Goal: Task Accomplishment & Management: Use online tool/utility

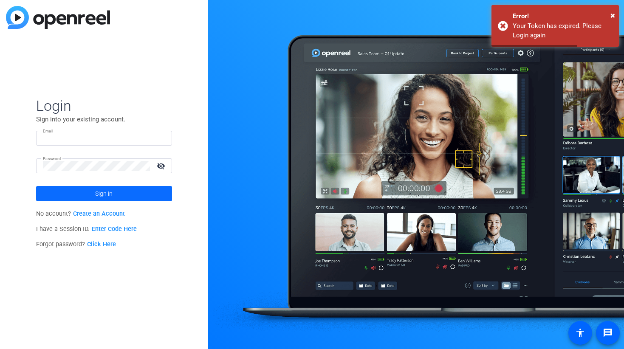
type input "[PERSON_NAME][EMAIL_ADDRESS][PERSON_NAME][DOMAIN_NAME]"
click at [107, 196] on span "Sign in" at bounding box center [103, 193] width 17 height 21
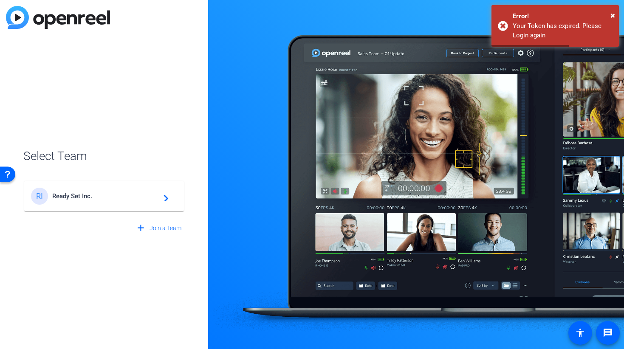
click at [137, 193] on span "Ready Set Inc." at bounding box center [105, 196] width 106 height 8
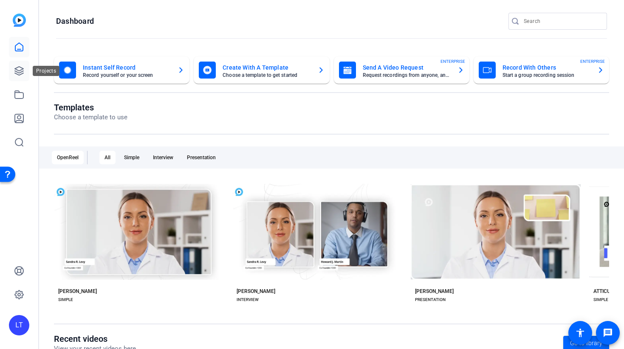
click at [16, 73] on icon at bounding box center [19, 71] width 10 height 10
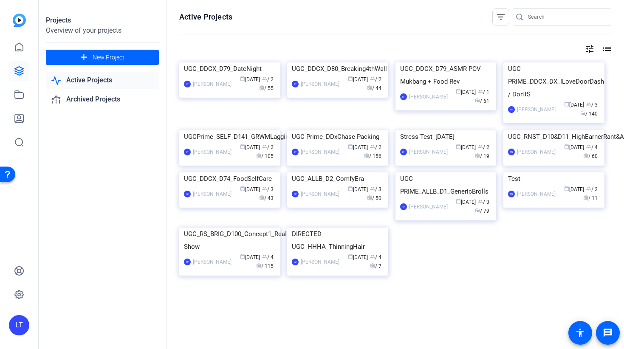
scroll to position [137, 0]
click at [197, 130] on img at bounding box center [229, 130] width 101 height 0
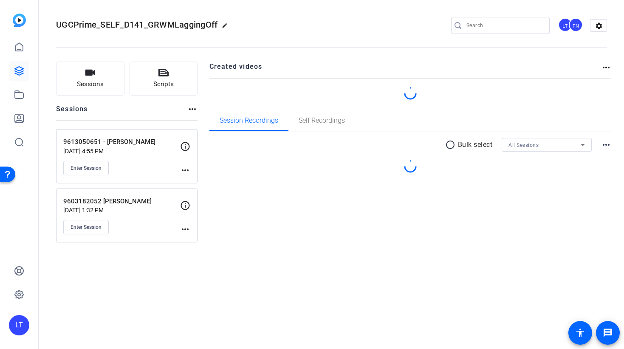
click at [151, 153] on p "[DATE] 4:55 PM" at bounding box center [121, 151] width 117 height 7
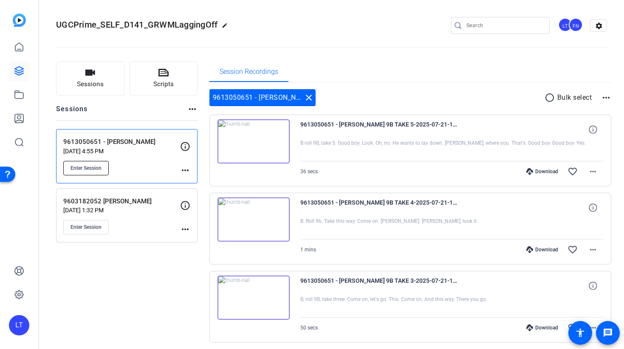
click at [83, 168] on span "Enter Session" at bounding box center [86, 168] width 31 height 7
drag, startPoint x: 137, startPoint y: 141, endPoint x: 59, endPoint y: 141, distance: 78.6
click at [59, 141] on div "9613050651 - [PERSON_NAME] [DATE] 4:55 PM Enter Session more_horiz" at bounding box center [126, 156] width 141 height 54
copy p "9613050651 - [PERSON_NAME]"
click at [77, 166] on span "Enter Session" at bounding box center [86, 168] width 31 height 7
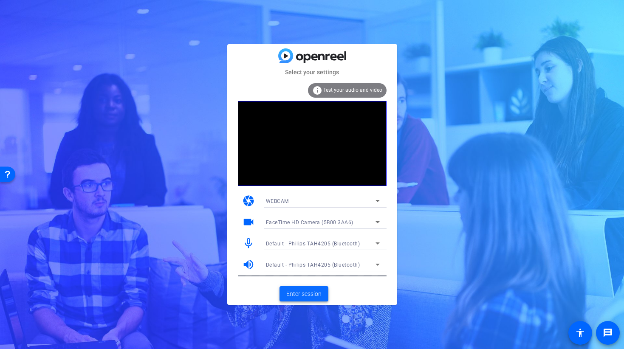
click at [294, 294] on span "Enter session" at bounding box center [303, 294] width 35 height 9
click at [294, 292] on span "Enter session" at bounding box center [303, 294] width 35 height 9
